Goal: Task Accomplishment & Management: Manage account settings

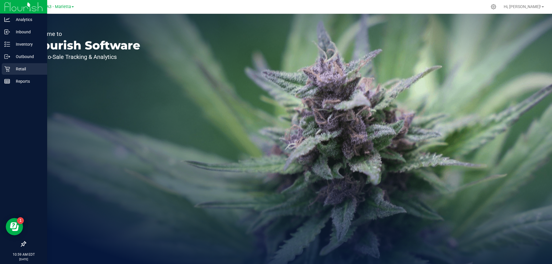
click at [25, 67] on p "Retail" at bounding box center [27, 69] width 34 height 7
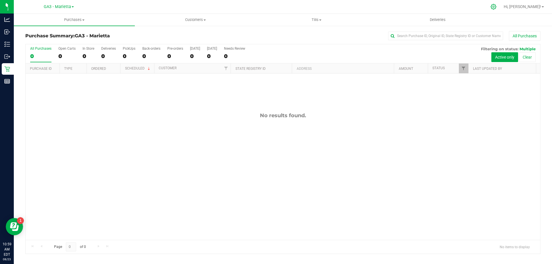
click at [497, 7] on div at bounding box center [493, 7] width 8 height 6
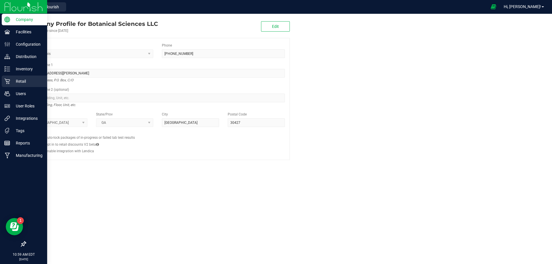
click at [23, 83] on p "Retail" at bounding box center [27, 81] width 34 height 7
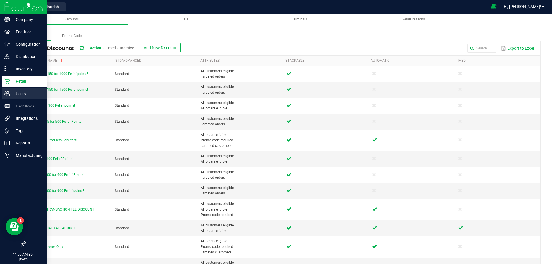
click at [12, 94] on p "Users" at bounding box center [27, 93] width 34 height 7
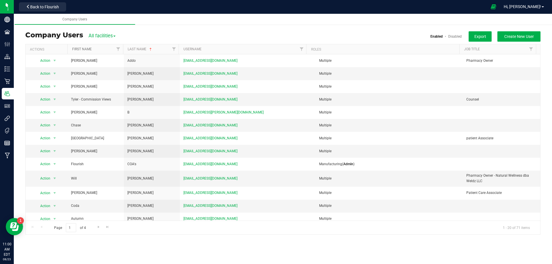
click at [84, 49] on link "First Name" at bounding box center [82, 49] width 20 height 4
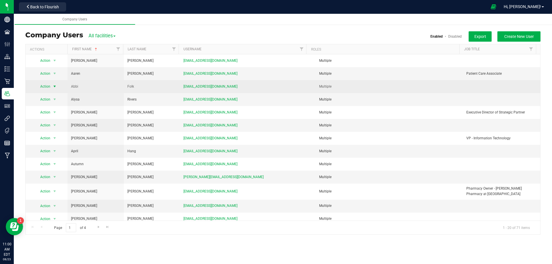
click at [49, 85] on span "Action" at bounding box center [43, 86] width 16 height 8
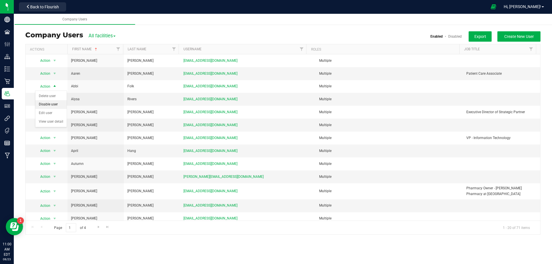
click at [51, 103] on li "Disable user" at bounding box center [50, 104] width 31 height 9
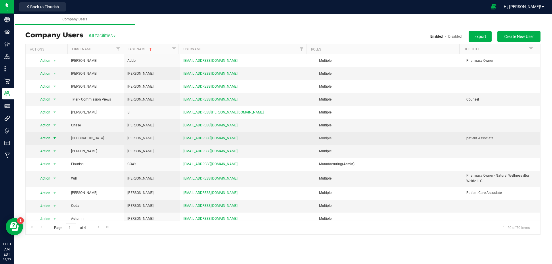
click at [44, 137] on span "Action" at bounding box center [43, 138] width 16 height 8
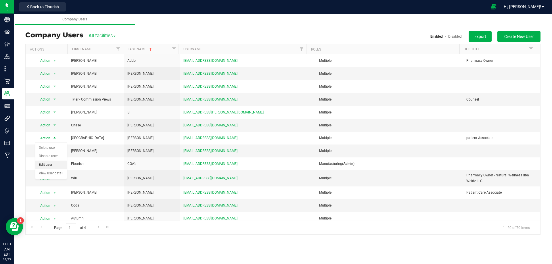
click at [47, 166] on li "Edit user" at bounding box center [50, 165] width 31 height 9
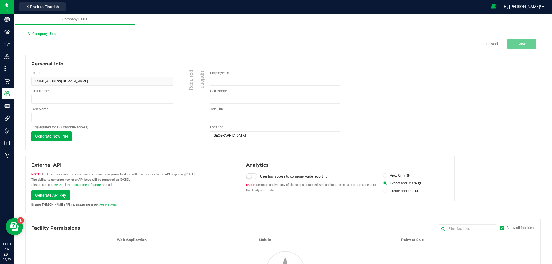
type input "Sydney"
type input "Browning"
type input "patient Associate"
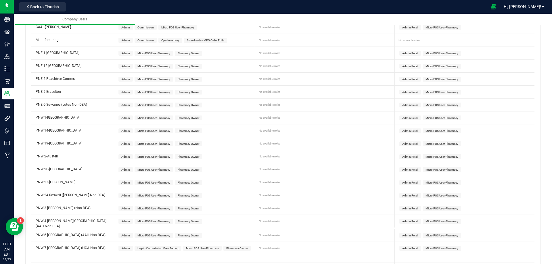
scroll to position [316, 0]
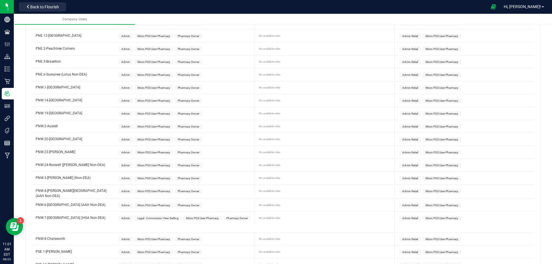
click at [126, 217] on span "Admin" at bounding box center [125, 218] width 9 height 3
click at [407, 217] on span "Admin Retail" at bounding box center [410, 218] width 16 height 3
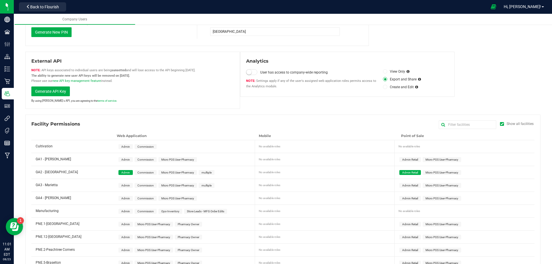
click at [404, 170] on span "Admin Retail" at bounding box center [410, 172] width 22 height 5
click at [123, 173] on span "Admin" at bounding box center [125, 172] width 9 height 3
click at [383, 108] on div "External API API keys associated to individual users are being sunsetted and wi…" at bounding box center [282, 80] width 515 height 57
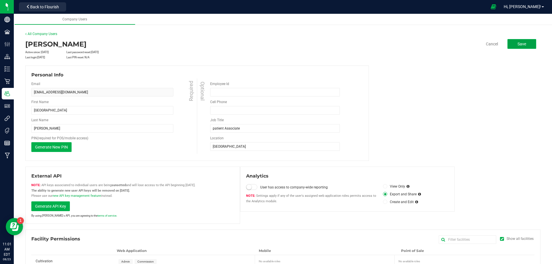
click at [524, 46] on button "Save" at bounding box center [521, 44] width 29 height 10
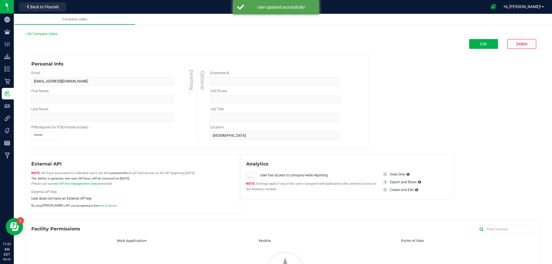
type input "Sydney"
type input "Browning"
type input "patient Associate"
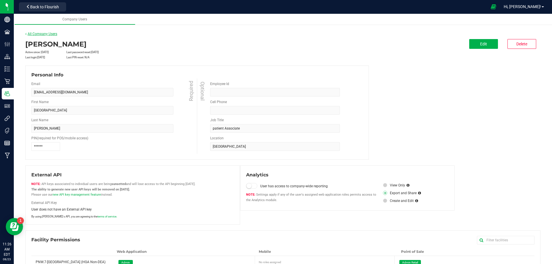
click at [41, 33] on link "All Company Users" at bounding box center [41, 34] width 32 height 4
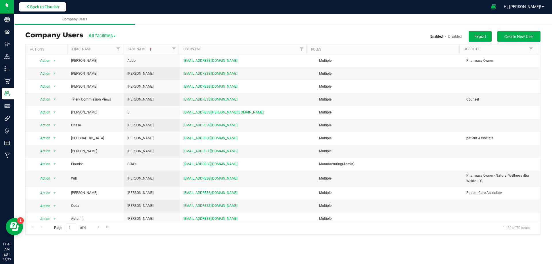
click at [34, 4] on button "Back to Flourish" at bounding box center [42, 6] width 47 height 9
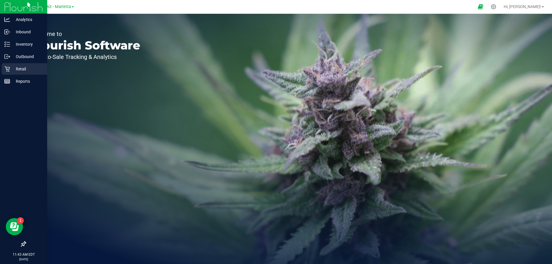
click at [13, 66] on p "Retail" at bounding box center [27, 69] width 34 height 7
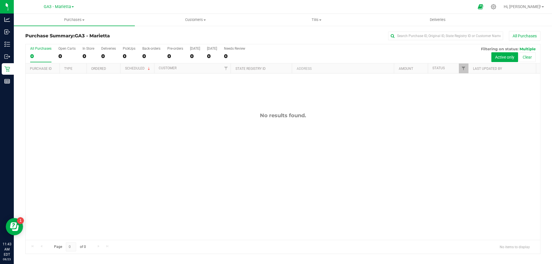
click at [322, 14] on div "GA3 - Marietta Hi, Terrisa! Purchases Summary of purchases Fulfillment All purc…" at bounding box center [283, 132] width 538 height 264
click at [322, 16] on uib-tab-heading "Tills Manage tills Reconcile e-payments" at bounding box center [316, 19] width 120 height 11
click at [304, 32] on li "Manage tills" at bounding box center [316, 34] width 121 height 7
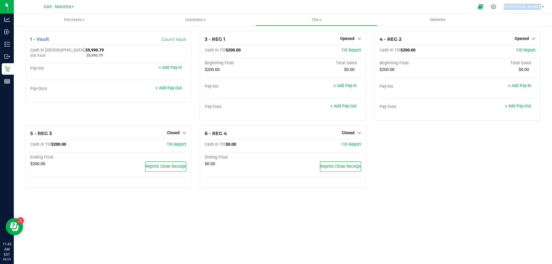
drag, startPoint x: 467, startPoint y: 151, endPoint x: 393, endPoint y: 134, distance: 75.5
click at [467, 151] on div "1 - Vault Count Vault Cash In Vault: $5,990.79 Sub Vault: $5,990.79 Pay-Ins + A…" at bounding box center [282, 112] width 523 height 162
click at [513, 185] on div "1 - Vault Count Vault Cash In Vault: $5,990.79 Sub Vault: $5,990.79 Pay-Ins + A…" at bounding box center [282, 112] width 523 height 162
drag, startPoint x: 429, startPoint y: 205, endPoint x: 422, endPoint y: 204, distance: 7.2
click at [422, 204] on div "Purchases Summary of purchases Fulfillment All purchases Customers All customer…" at bounding box center [283, 139] width 538 height 250
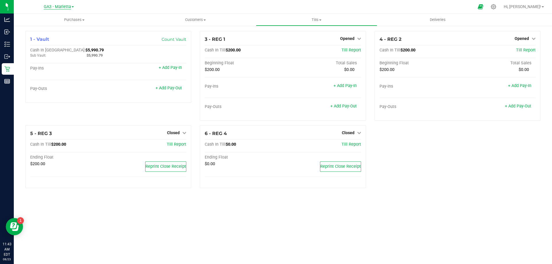
click at [66, 7] on span "GA3 - Marietta" at bounding box center [57, 6] width 27 height 5
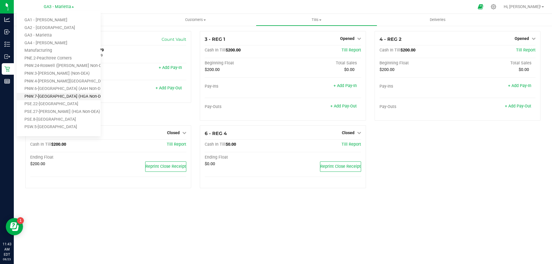
click at [68, 98] on link "PNW.7-[GEOGRAPHIC_DATA] (HGA Non-DEA)" at bounding box center [59, 97] width 84 height 8
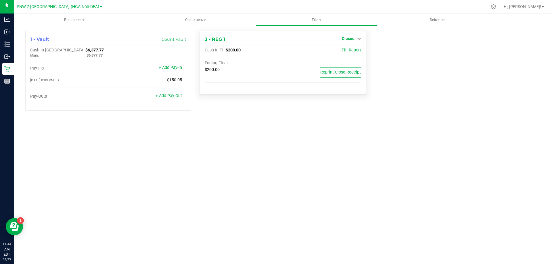
click at [345, 36] on span "Closed" at bounding box center [348, 38] width 13 height 5
click at [354, 53] on link "Open Till" at bounding box center [347, 50] width 15 height 5
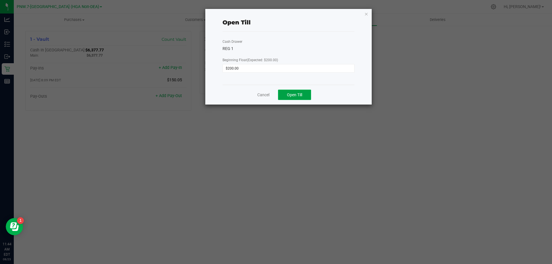
click at [308, 97] on button "Open Till" at bounding box center [294, 95] width 33 height 10
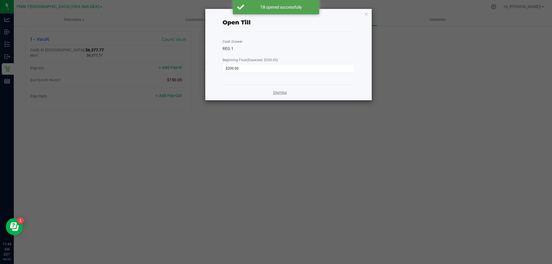
click at [279, 92] on link "Dismiss" at bounding box center [280, 93] width 14 height 6
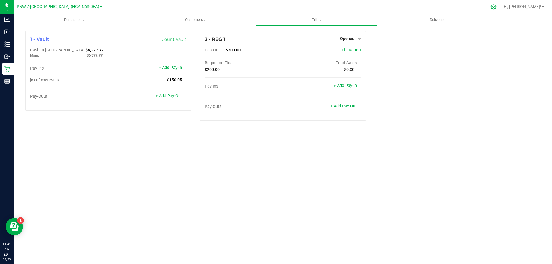
click at [496, 7] on icon at bounding box center [493, 7] width 6 height 6
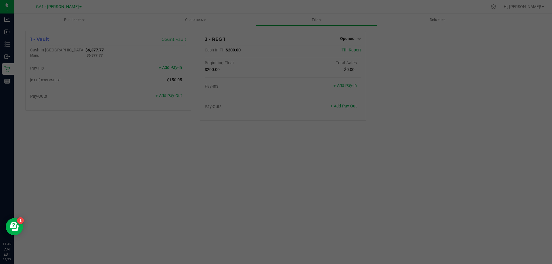
click at [275, 54] on div at bounding box center [276, 132] width 552 height 264
click at [277, 54] on div at bounding box center [276, 132] width 552 height 264
click at [307, 53] on div at bounding box center [276, 132] width 552 height 264
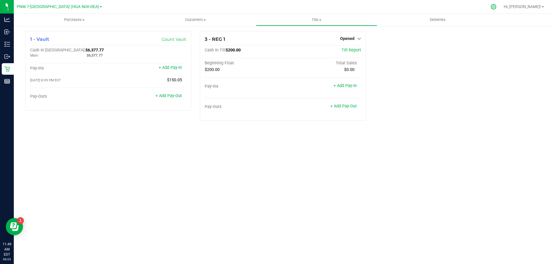
click at [496, 9] on icon at bounding box center [493, 7] width 6 height 6
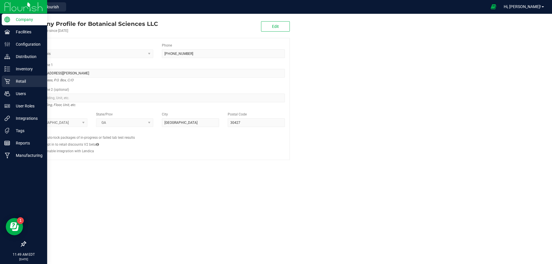
click at [22, 78] on div "Retail" at bounding box center [24, 81] width 45 height 11
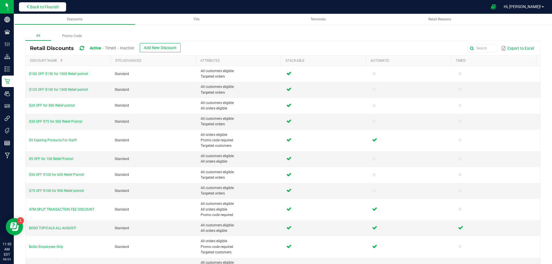
click at [47, 8] on span "Back to Flourish" at bounding box center [44, 7] width 29 height 5
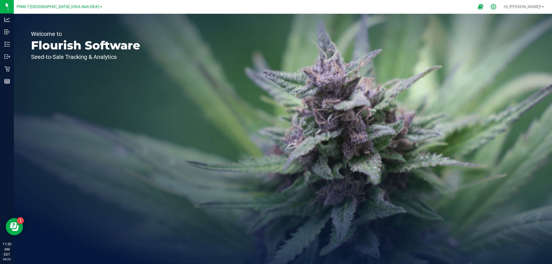
click at [496, 4] on icon at bounding box center [493, 7] width 6 height 6
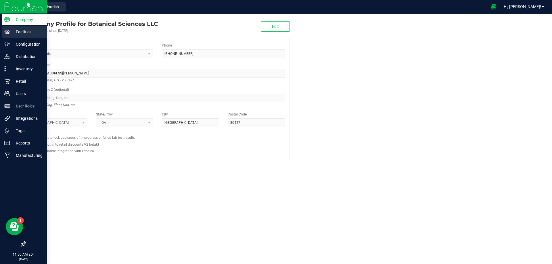
click at [7, 32] on icon at bounding box center [6, 32] width 5 height 4
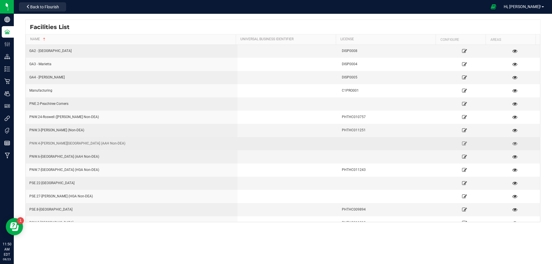
scroll to position [21, 0]
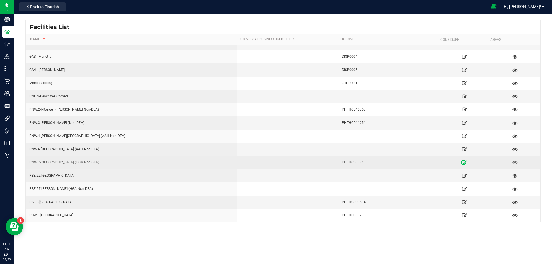
click at [457, 160] on link at bounding box center [464, 162] width 48 height 9
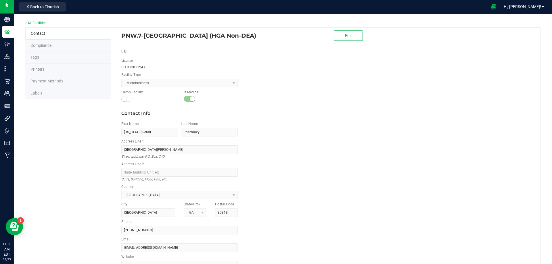
click at [39, 93] on span "Labels" at bounding box center [36, 93] width 12 height 5
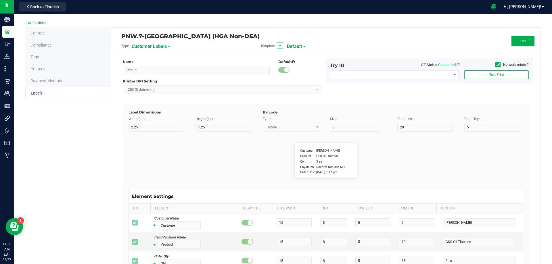
click at [45, 81] on span "Payment Methods" at bounding box center [46, 80] width 33 height 5
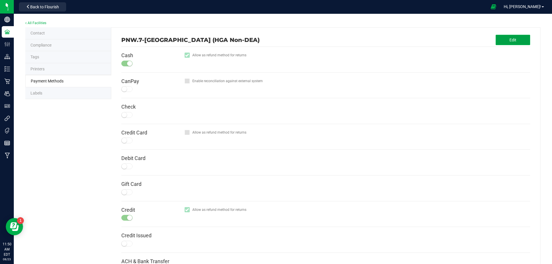
click at [503, 39] on button "Edit" at bounding box center [512, 40] width 34 height 10
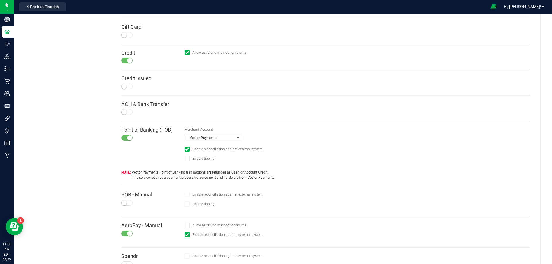
scroll to position [188, 0]
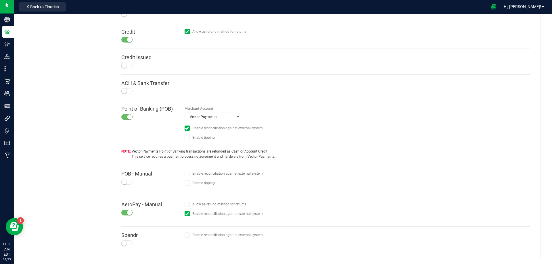
click at [127, 181] on div at bounding box center [126, 182] width 11 height 6
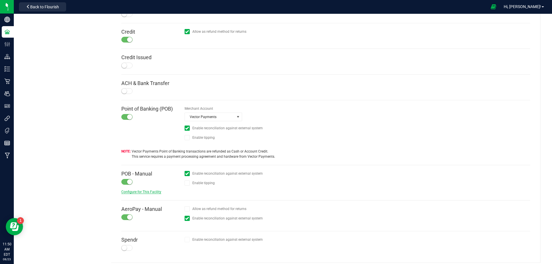
click at [132, 191] on span "Configure for This Facility" at bounding box center [141, 192] width 40 height 4
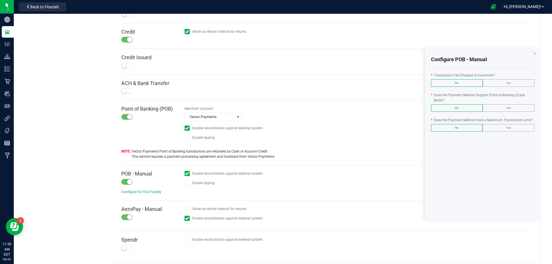
click at [516, 80] on label "Yes" at bounding box center [508, 83] width 51 height 7
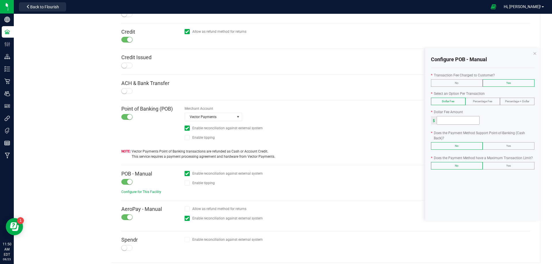
click at [454, 121] on input at bounding box center [458, 120] width 42 height 8
type input "3.00"
click at [506, 145] on span "Yes" at bounding box center [508, 145] width 5 height 3
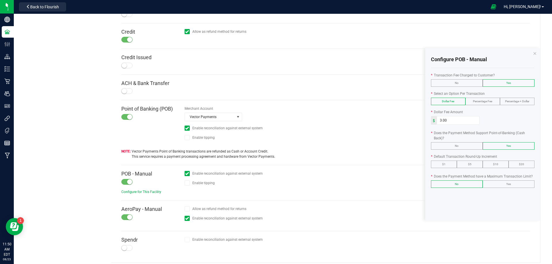
click at [459, 164] on label "$5" at bounding box center [469, 164] width 25 height 7
click at [514, 181] on label "Yes" at bounding box center [508, 184] width 51 height 7
click at [451, 203] on input at bounding box center [458, 203] width 42 height 8
type input "800"
drag, startPoint x: 407, startPoint y: 143, endPoint x: 453, endPoint y: 110, distance: 56.4
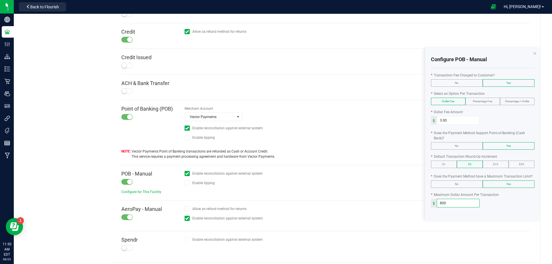
click at [408, 143] on div "Merchant Account Vector Payments Enable reconciliation against external system …" at bounding box center [356, 125] width 345 height 38
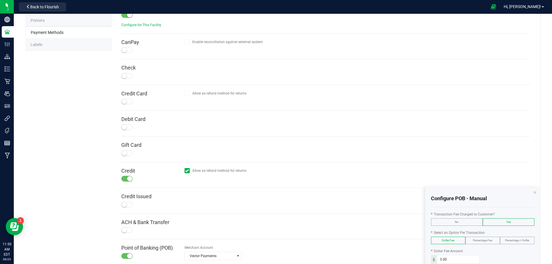
scroll to position [0, 0]
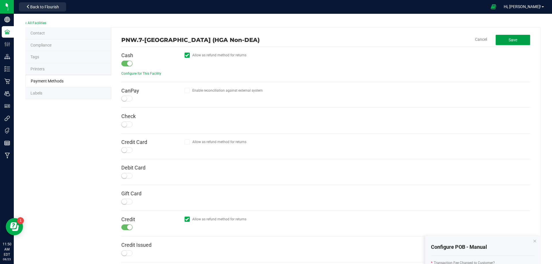
click at [514, 43] on button "Save" at bounding box center [512, 40] width 34 height 10
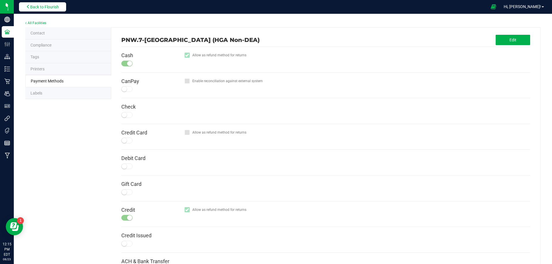
click at [34, 10] on button "Back to Flourish" at bounding box center [42, 6] width 47 height 9
click at [42, 24] on link "All Facilities" at bounding box center [35, 23] width 21 height 4
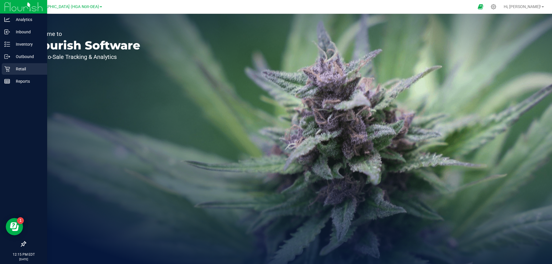
click at [25, 67] on p "Retail" at bounding box center [27, 69] width 34 height 7
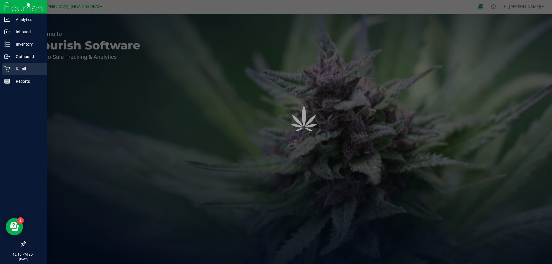
click at [25, 67] on p "Retail" at bounding box center [27, 69] width 34 height 7
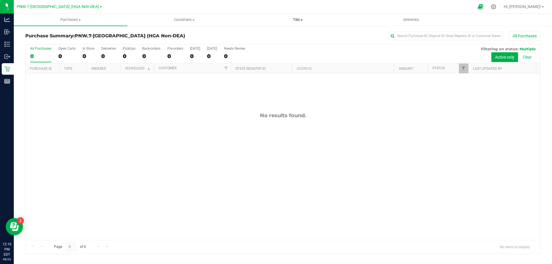
click at [301, 20] on span at bounding box center [301, 20] width 2 height 1
click at [266, 36] on span "Manage tills" at bounding box center [260, 34] width 39 height 5
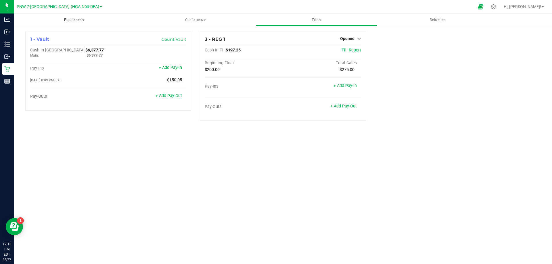
click at [93, 19] on span "Purchases" at bounding box center [74, 19] width 121 height 5
click at [103, 16] on uib-tab-heading "Purchases Summary of purchases Fulfillment All purchases" at bounding box center [74, 20] width 121 height 12
click at [496, 6] on icon at bounding box center [493, 7] width 6 height 6
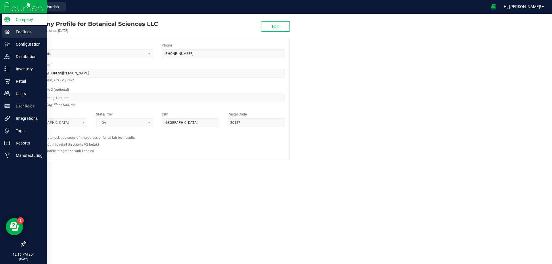
click at [11, 35] on p "Facilities" at bounding box center [27, 31] width 34 height 7
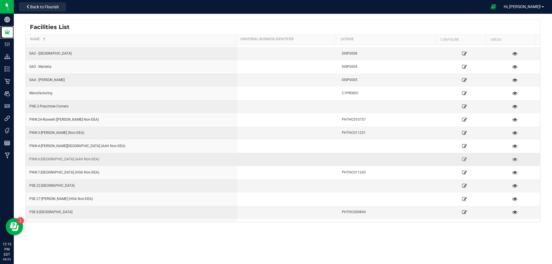
scroll to position [21, 0]
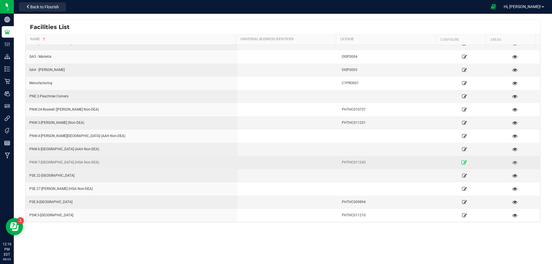
click at [461, 164] on icon at bounding box center [463, 162] width 5 height 4
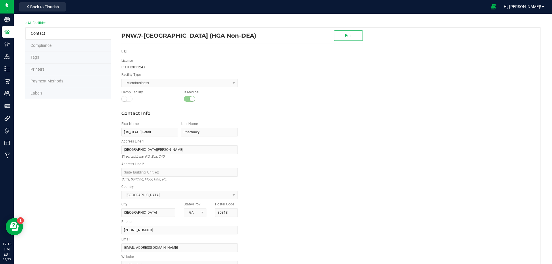
click at [53, 80] on span "Payment Methods" at bounding box center [46, 81] width 33 height 5
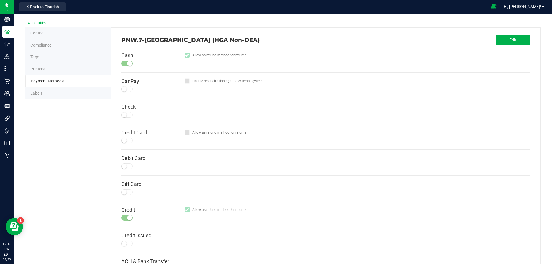
click at [62, 72] on li "Printers" at bounding box center [68, 69] width 86 height 12
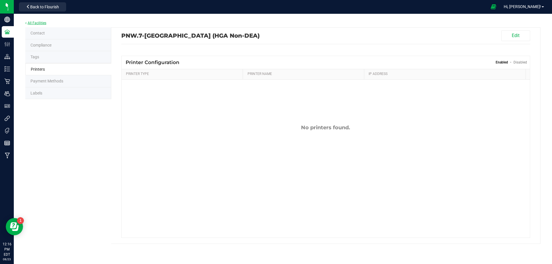
click at [36, 22] on link "All Facilities" at bounding box center [35, 23] width 21 height 4
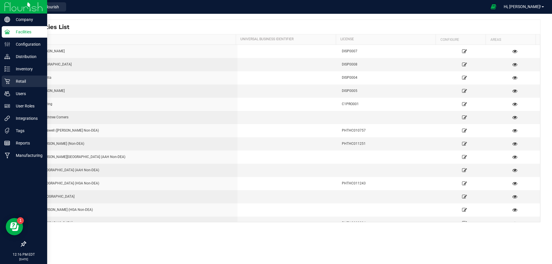
click at [24, 84] on p "Retail" at bounding box center [27, 81] width 34 height 7
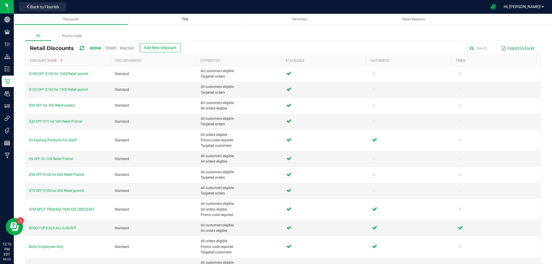
click at [188, 17] on div "Tills" at bounding box center [185, 19] width 104 height 5
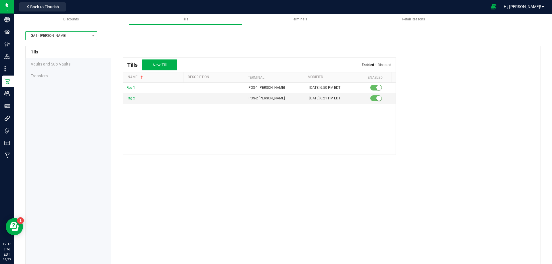
click at [54, 37] on span "GA1 - [PERSON_NAME]" at bounding box center [58, 36] width 64 height 8
click at [61, 35] on span "GA1 - [PERSON_NAME]" at bounding box center [58, 36] width 64 height 8
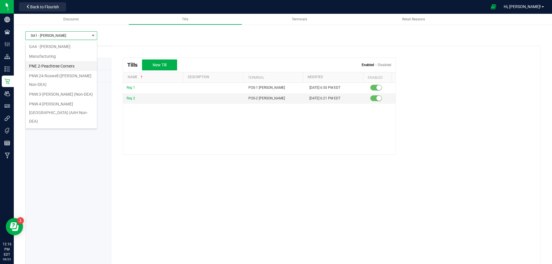
scroll to position [57, 0]
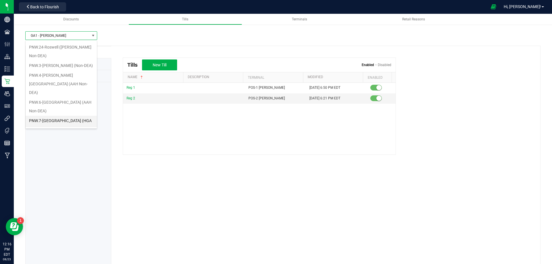
click at [67, 116] on li "PNW.7-[GEOGRAPHIC_DATA] (HGA Non-DEA)" at bounding box center [61, 125] width 71 height 18
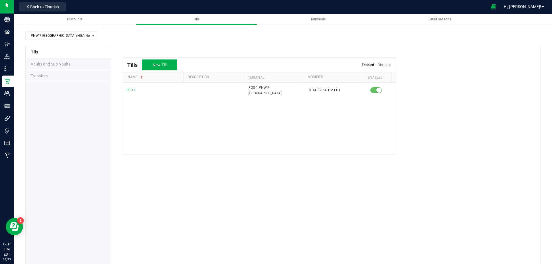
click at [125, 46] on div "Tills New Till Enabled Disabled Name Description Terminal Modified Enabled REG …" at bounding box center [325, 100] width 429 height 109
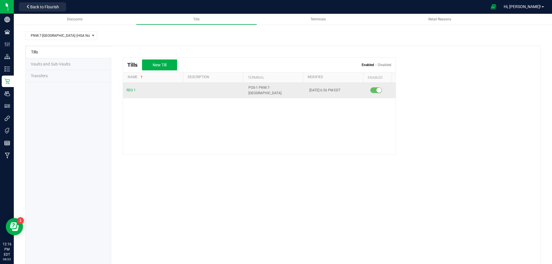
click at [129, 88] on div "REG 1" at bounding box center [153, 90] width 54 height 5
click at [129, 88] on span "REG 1" at bounding box center [130, 90] width 9 height 4
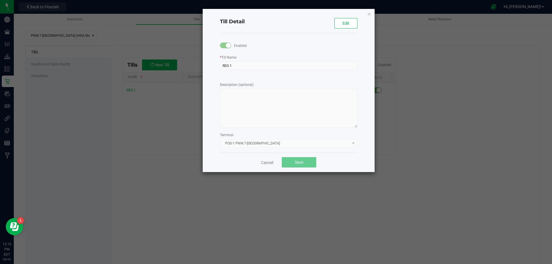
click at [269, 145] on kendo-dropdownlist "POS-1 PNW.7-[GEOGRAPHIC_DATA]" at bounding box center [288, 143] width 137 height 9
click at [369, 14] on icon "button" at bounding box center [369, 13] width 4 height 7
